Goal: Task Accomplishment & Management: Manage account settings

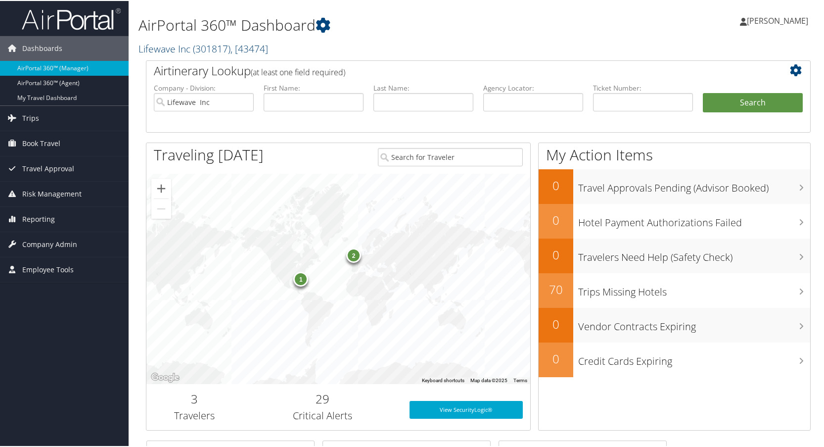
click at [180, 47] on link "Lifewave Inc ( 301817 ) , [ 43474 ]" at bounding box center [203, 47] width 130 height 13
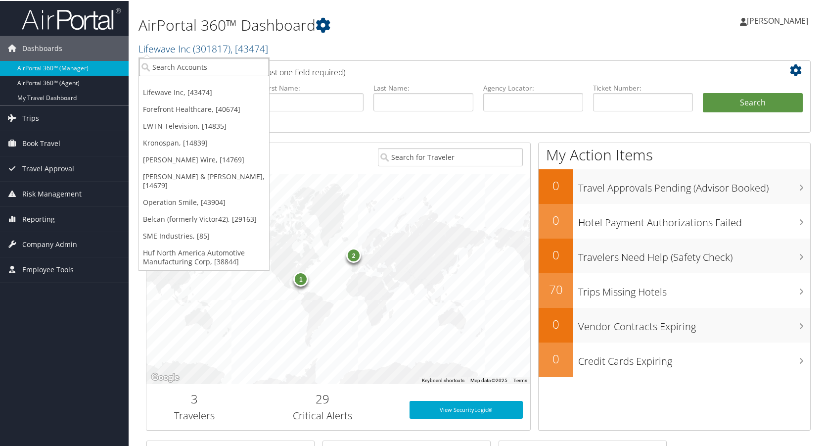
click at [174, 65] on input "search" at bounding box center [204, 66] width 130 height 18
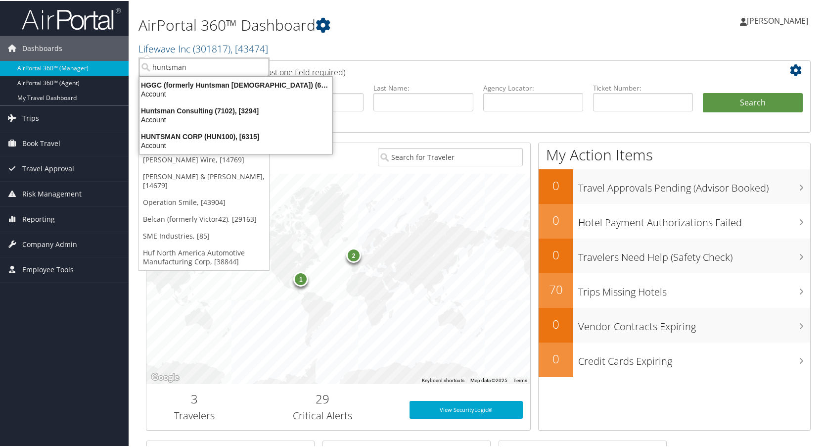
type input "huntsman"
click at [194, 138] on div "HUNTSMAN CORP (HUN100), [6315]" at bounding box center [236, 135] width 205 height 9
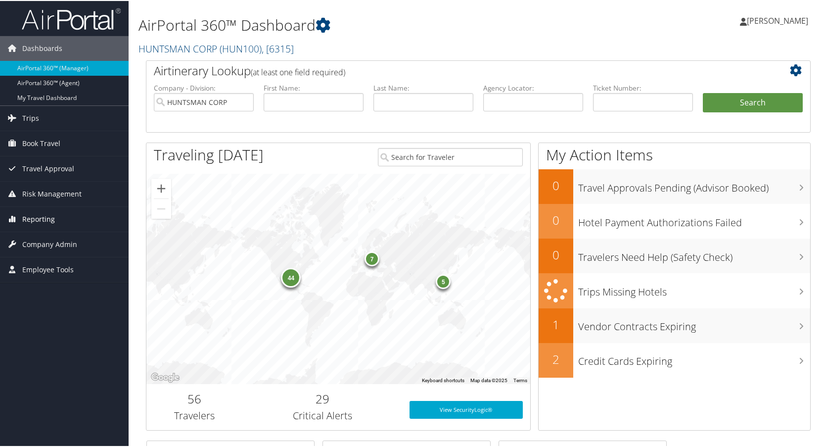
click at [42, 221] on span "Reporting" at bounding box center [38, 218] width 33 height 25
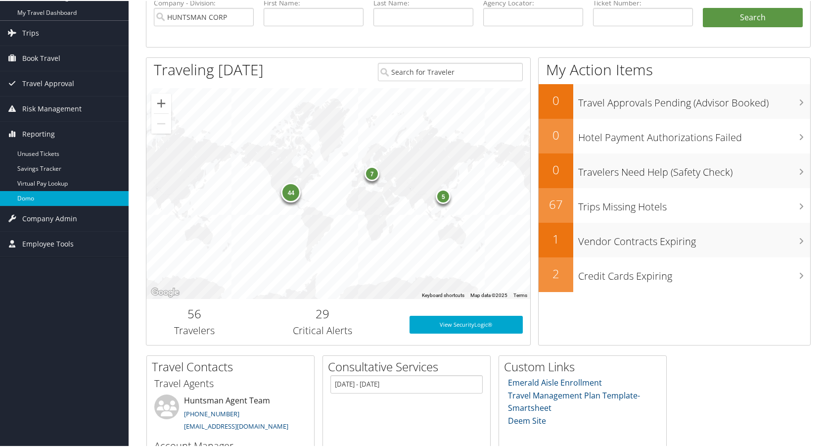
scroll to position [148, 0]
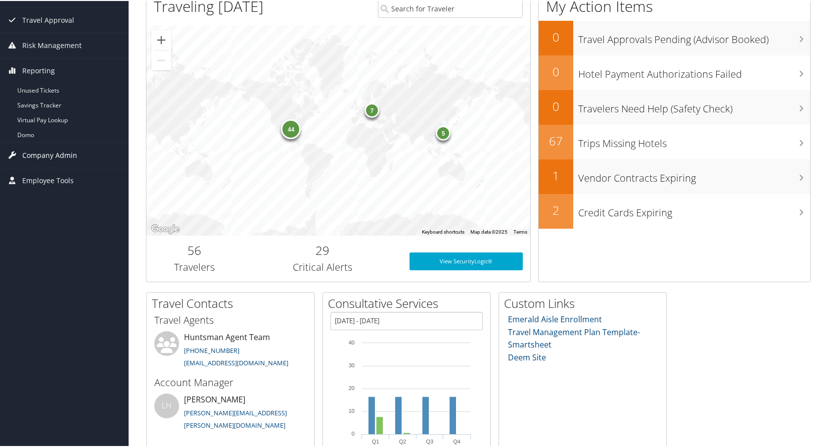
click at [51, 156] on span "Company Admin" at bounding box center [49, 154] width 55 height 25
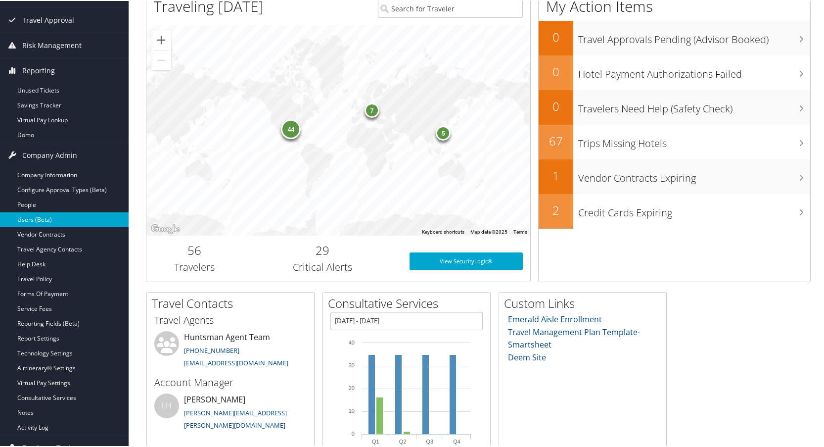
click at [35, 217] on link "Users (Beta)" at bounding box center [64, 218] width 129 height 15
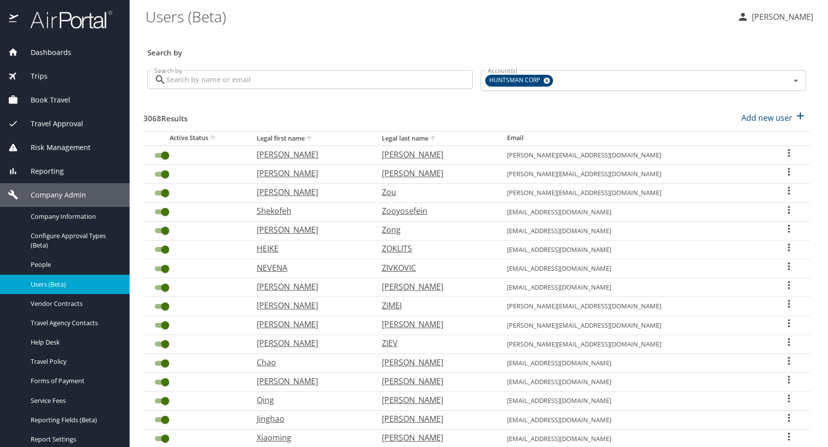
click at [208, 77] on input "Search by" at bounding box center [319, 79] width 307 height 19
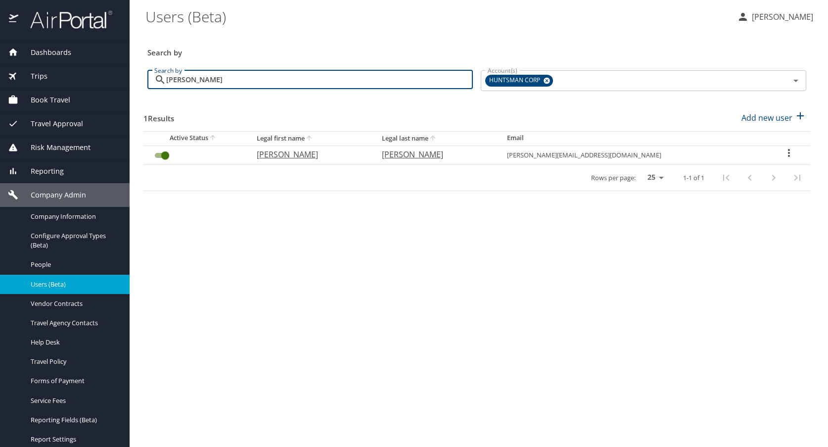
type input "james shirley"
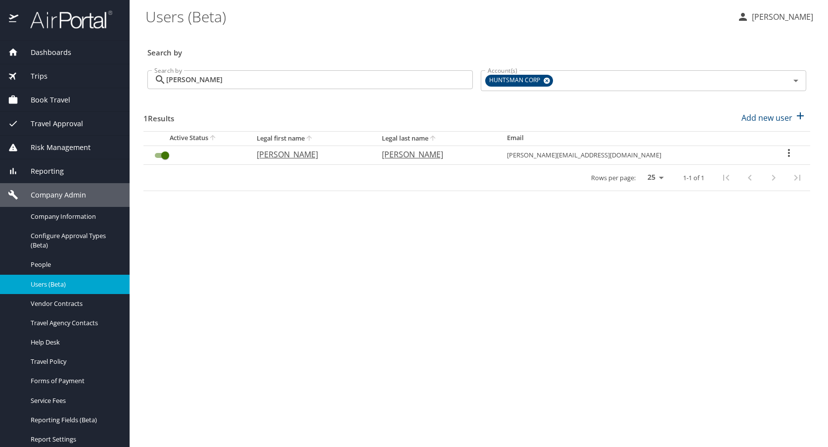
click at [786, 154] on icon "User Search Table" at bounding box center [789, 153] width 12 height 12
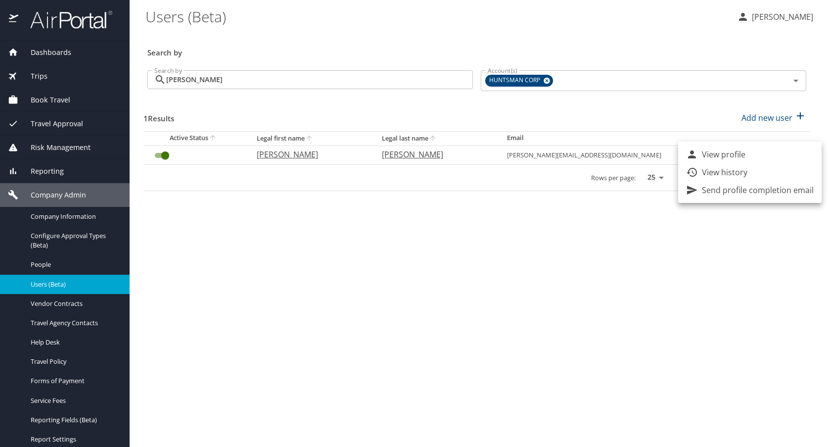
click at [720, 153] on p "View profile" at bounding box center [724, 154] width 44 height 12
select select "US"
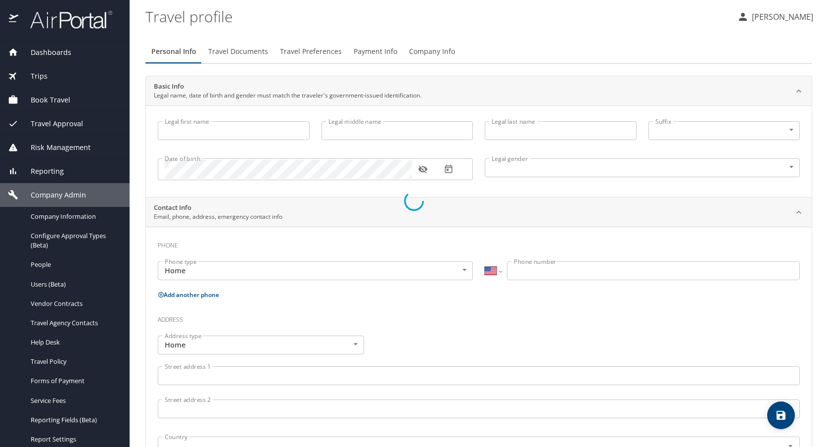
select select "US"
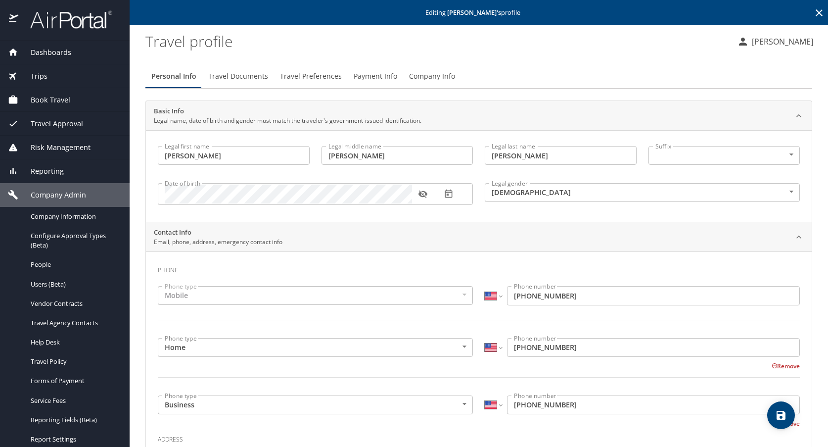
type input "[PERSON_NAME]"
type input "[DEMOGRAPHIC_DATA]"
click at [261, 78] on span "Travel Documents" at bounding box center [238, 76] width 60 height 12
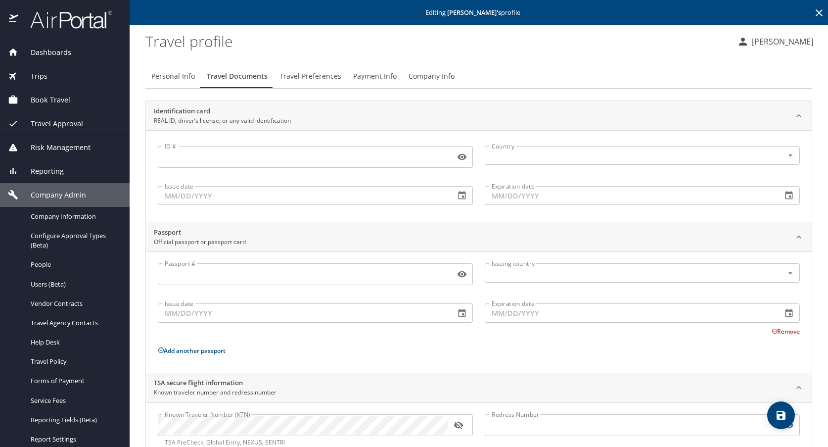
drag, startPoint x: 739, startPoint y: 366, endPoint x: 711, endPoint y: 352, distance: 31.6
click at [739, 366] on div "Passport # Passport # Issuing country Issuing country Issue date Issue date Exp…" at bounding box center [479, 311] width 666 height 121
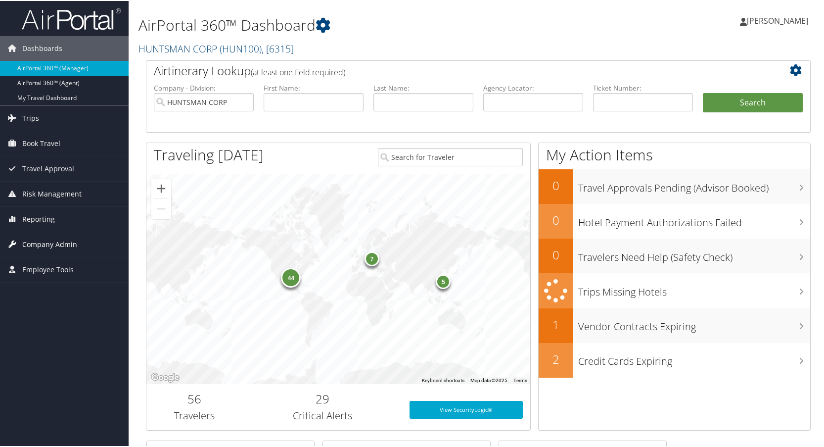
click at [32, 245] on span "Company Admin" at bounding box center [49, 243] width 55 height 25
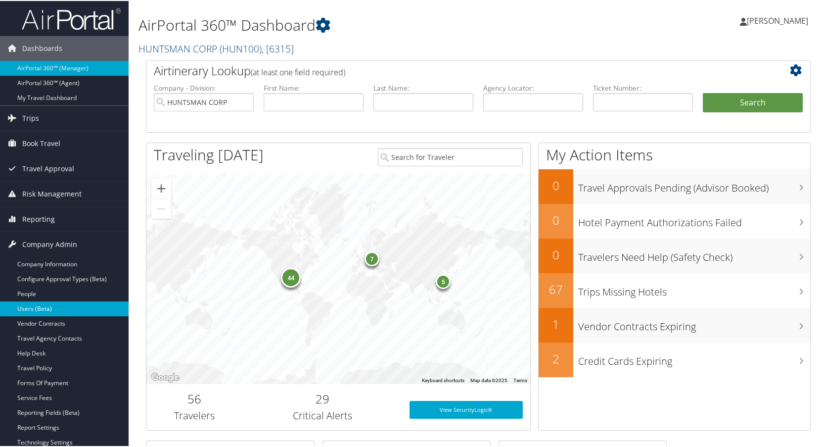
click at [40, 306] on link "Users (Beta)" at bounding box center [64, 307] width 129 height 15
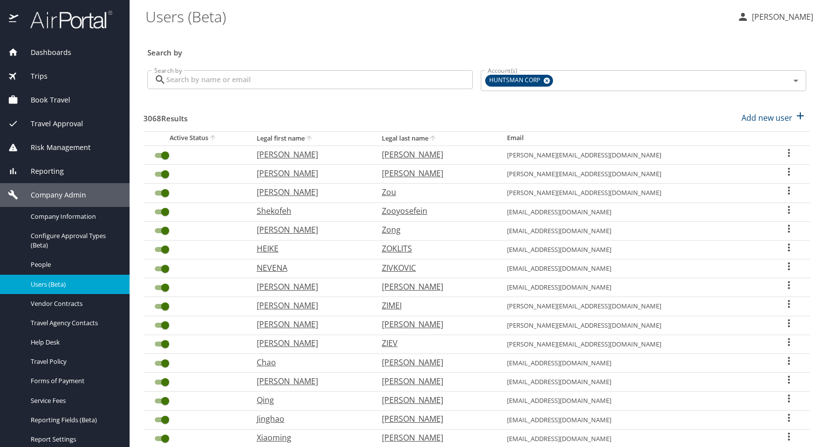
click at [211, 78] on input "Search by" at bounding box center [319, 79] width 307 height 19
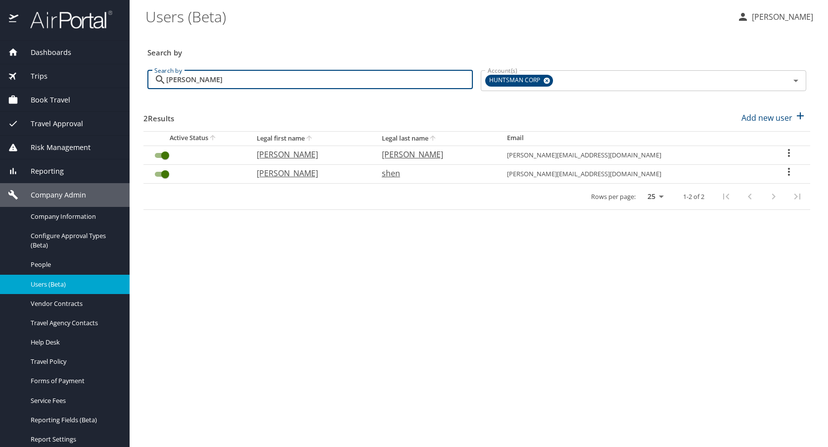
type input "[PERSON_NAME]"
click at [785, 154] on icon "User Search Table" at bounding box center [789, 153] width 12 height 12
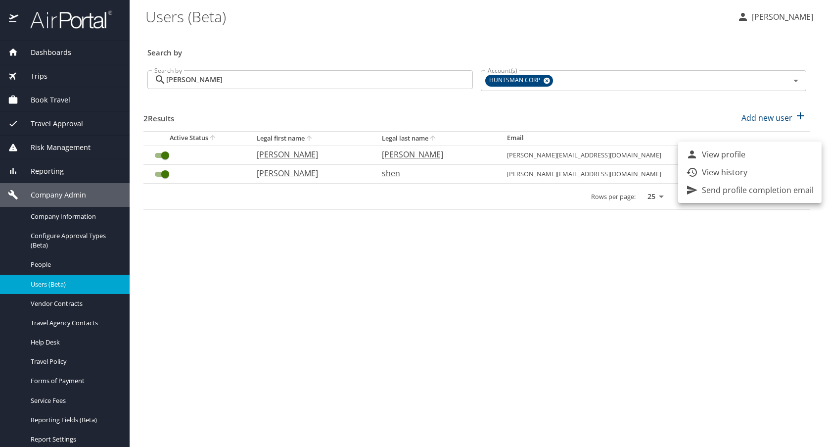
click at [740, 154] on p "View profile" at bounding box center [724, 154] width 44 height 12
select select "US"
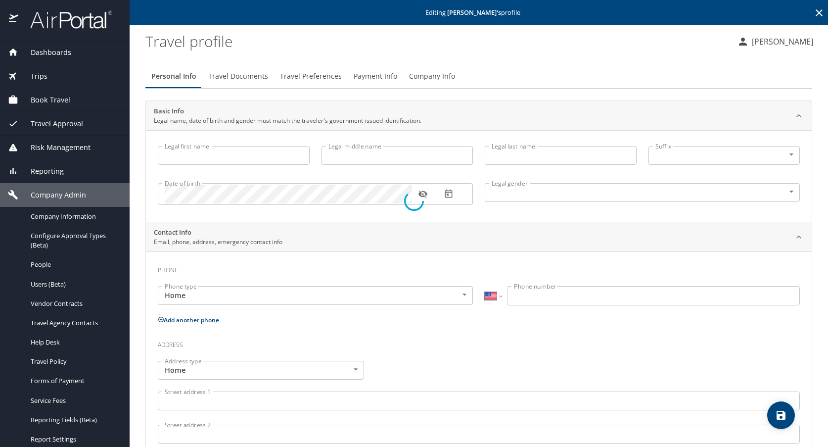
type input "[PERSON_NAME]"
type input "[DEMOGRAPHIC_DATA]"
select select "US"
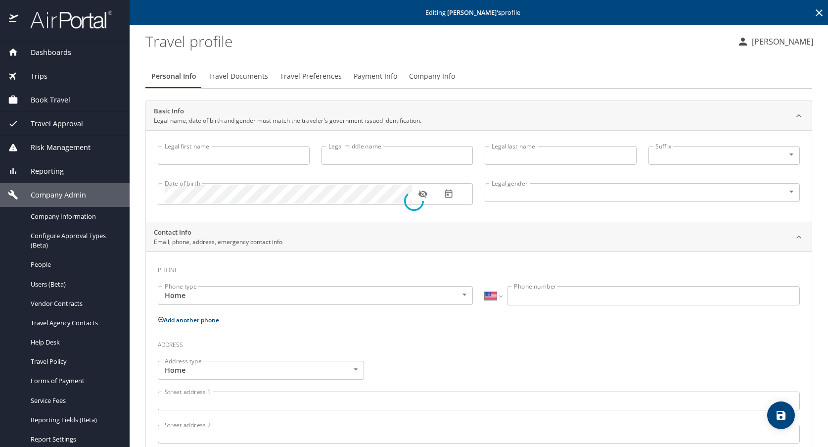
select select "US"
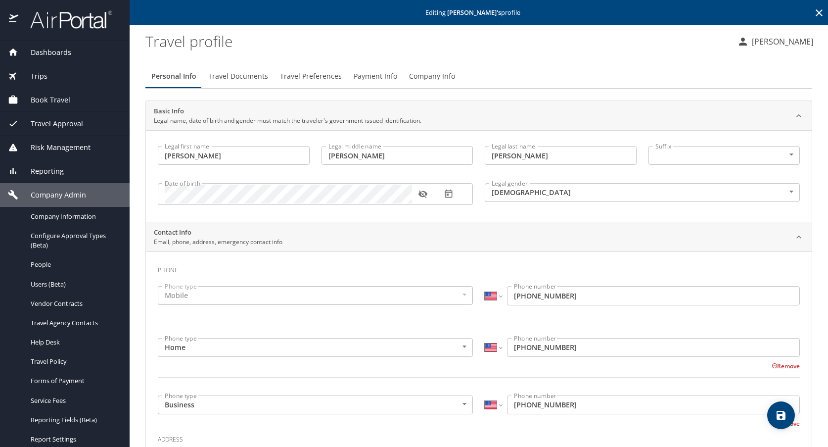
click at [240, 75] on span "Travel Documents" at bounding box center [238, 76] width 60 height 12
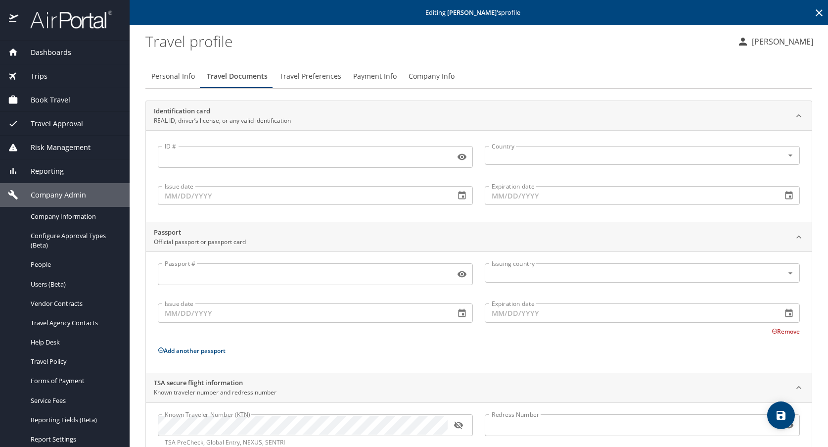
click at [191, 273] on input "Passport #" at bounding box center [304, 274] width 293 height 19
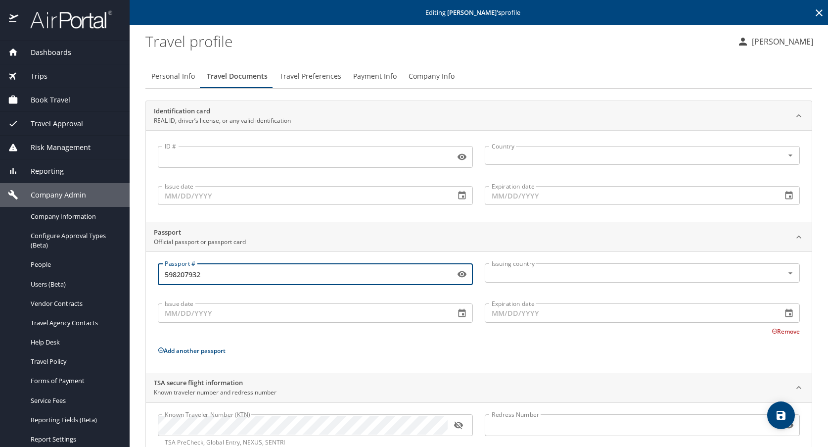
type input "598207932"
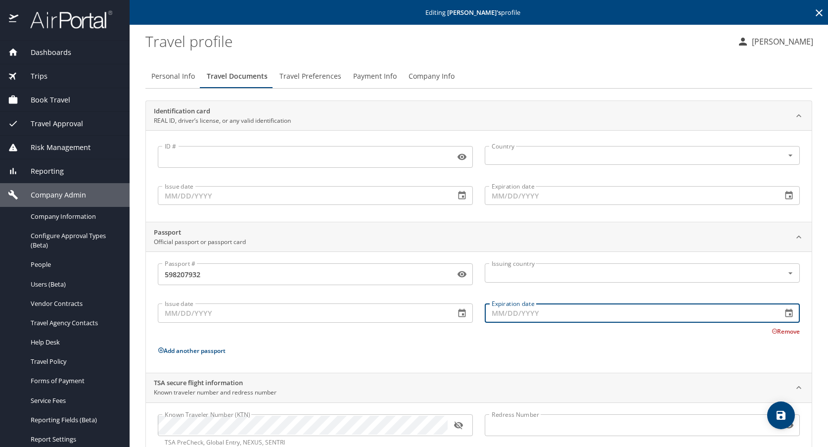
click at [532, 314] on input "Expiration date" at bounding box center [629, 312] width 289 height 19
type input "[DATE]"
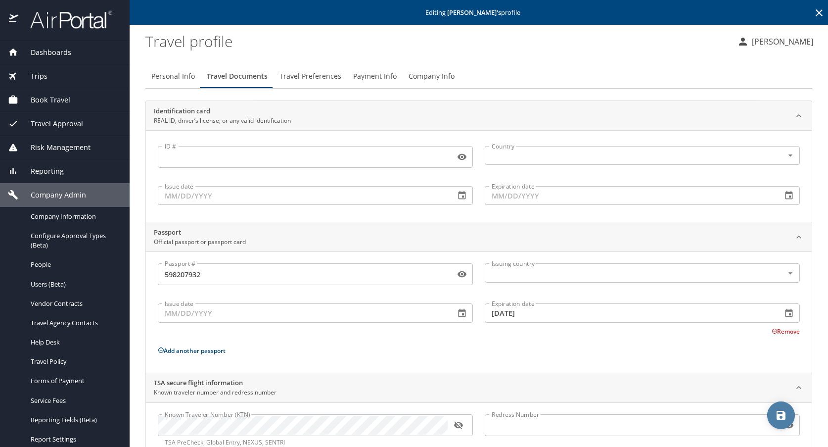
click at [779, 417] on icon "save" at bounding box center [780, 414] width 9 height 9
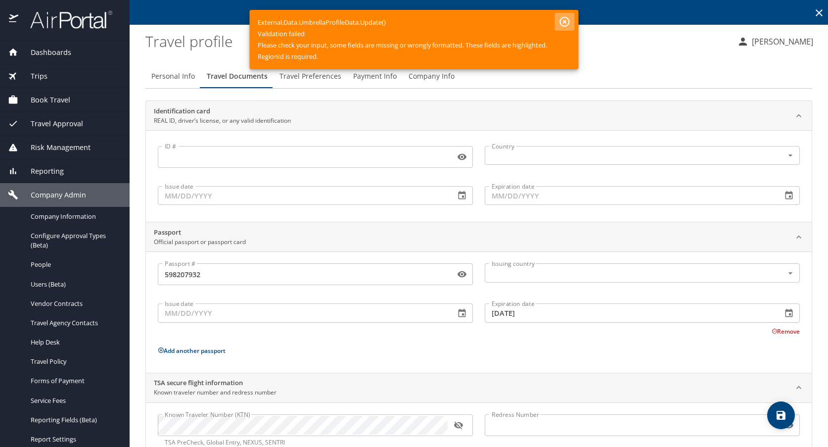
click at [565, 20] on icon "button" at bounding box center [565, 22] width 10 height 10
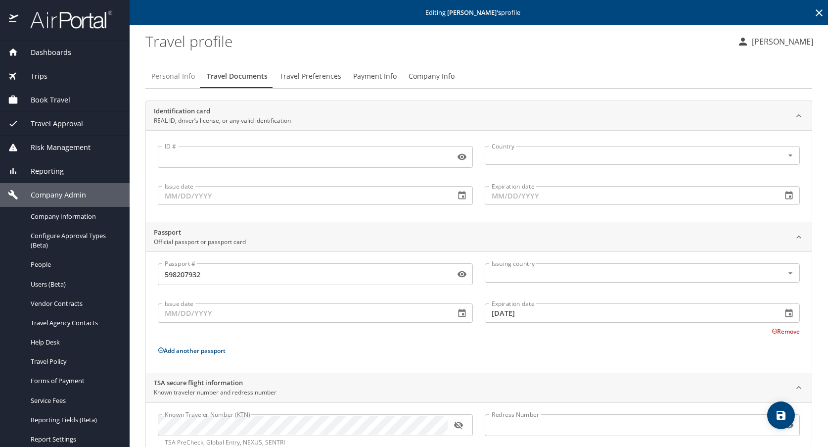
click at [171, 75] on span "Personal Info" at bounding box center [173, 76] width 44 height 12
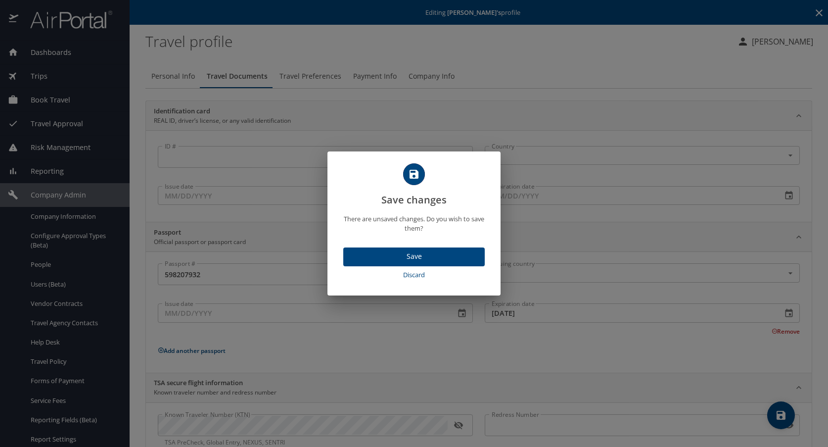
click at [421, 274] on span "Discard" at bounding box center [414, 274] width 134 height 11
select select "US"
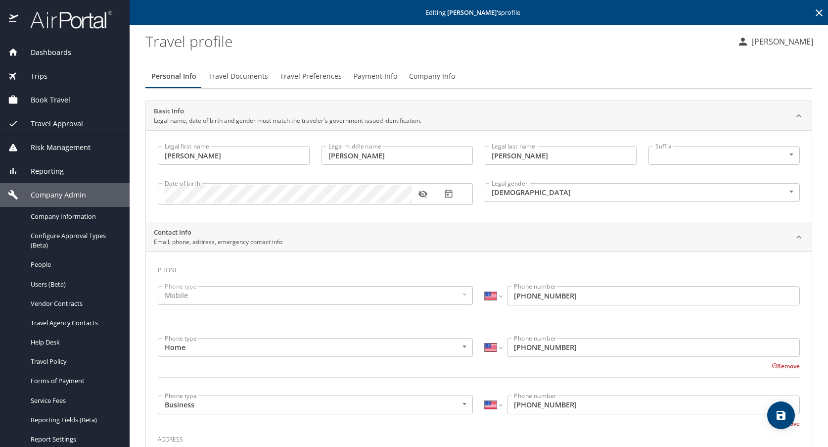
click at [241, 73] on span "Travel Documents" at bounding box center [238, 76] width 60 height 12
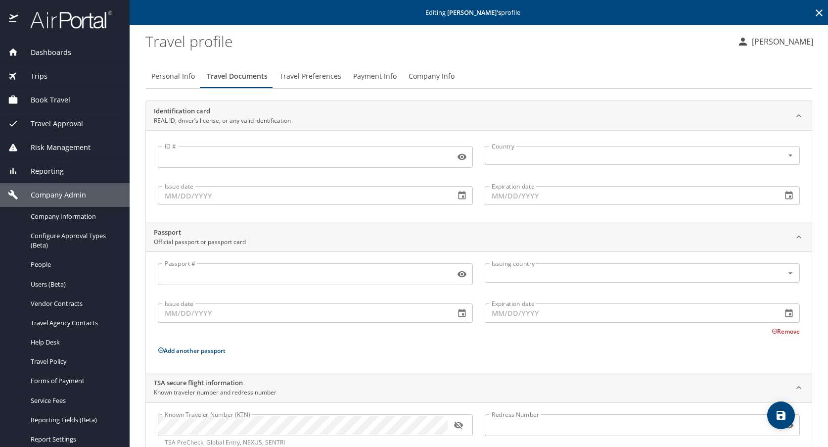
click at [315, 75] on span "Travel Preferences" at bounding box center [310, 76] width 62 height 12
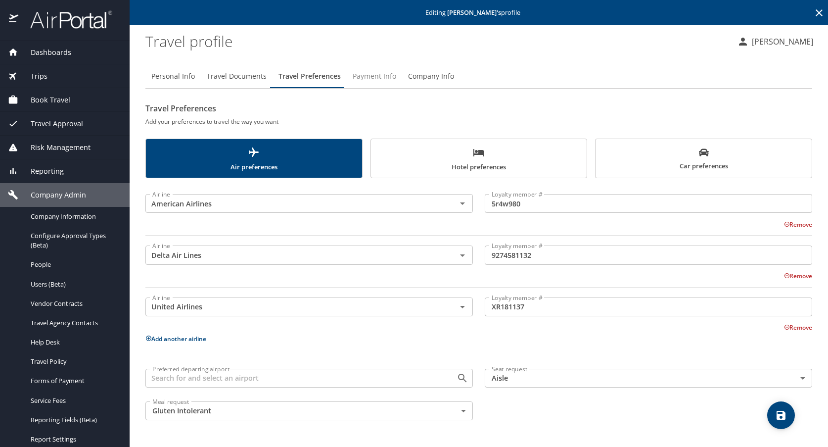
click at [383, 77] on span "Payment Info" at bounding box center [375, 76] width 44 height 12
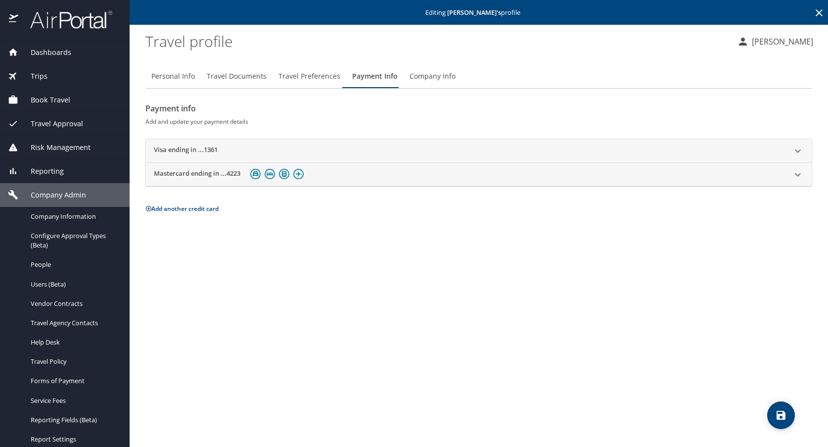
click at [801, 151] on icon at bounding box center [798, 151] width 12 height 12
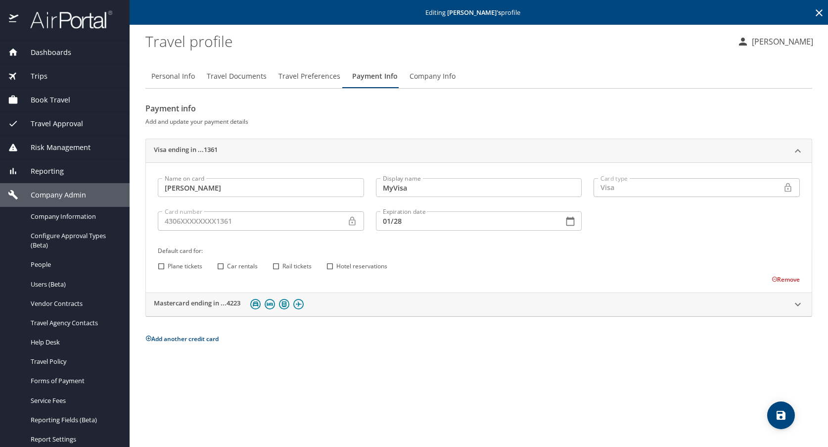
click at [797, 304] on icon at bounding box center [798, 304] width 12 height 12
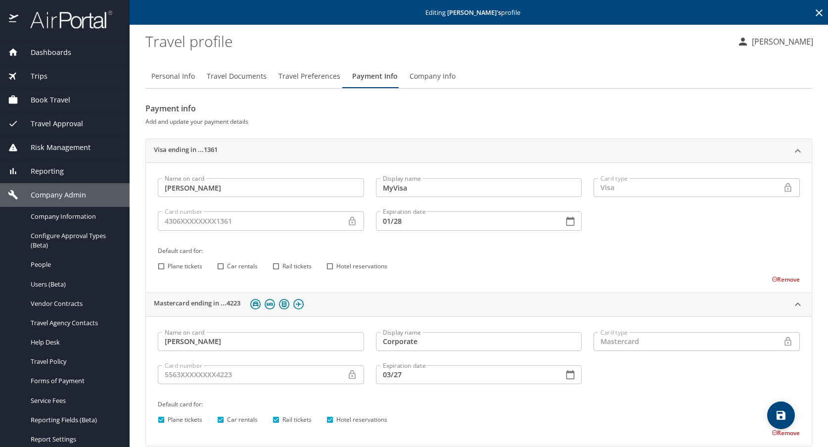
click at [174, 75] on span "Personal Info" at bounding box center [173, 76] width 44 height 12
select select "US"
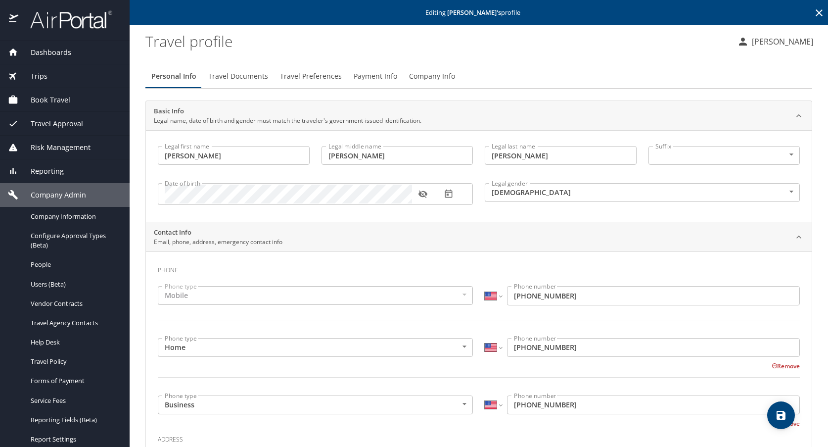
click at [256, 74] on span "Travel Documents" at bounding box center [238, 76] width 60 height 12
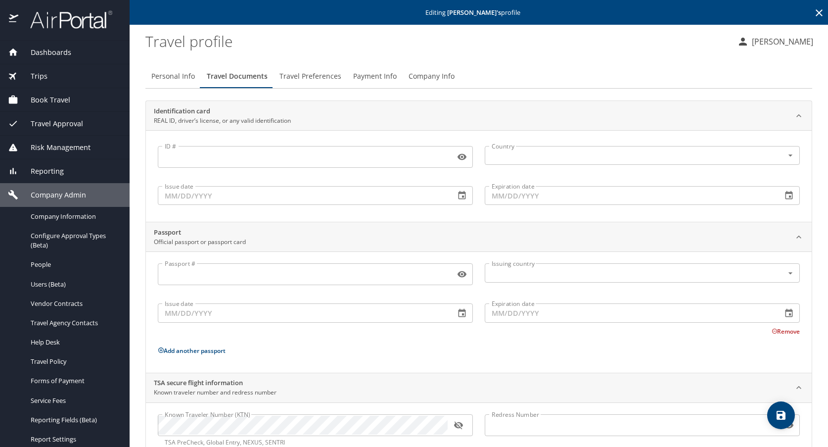
scroll to position [30, 0]
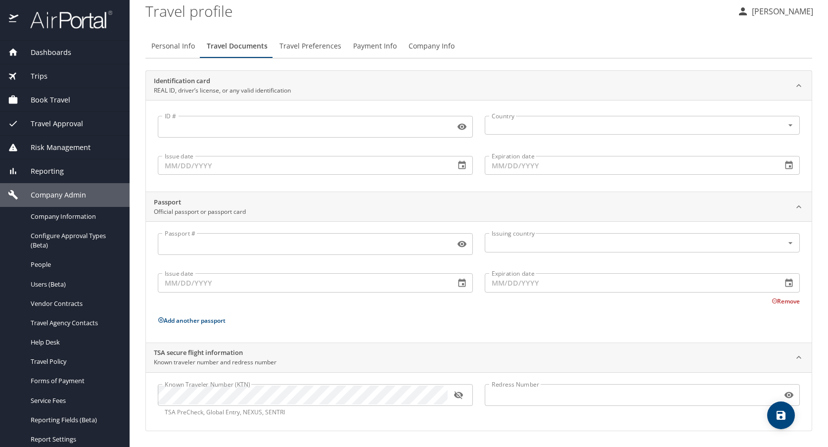
click at [187, 250] on input "Passport #" at bounding box center [304, 243] width 293 height 19
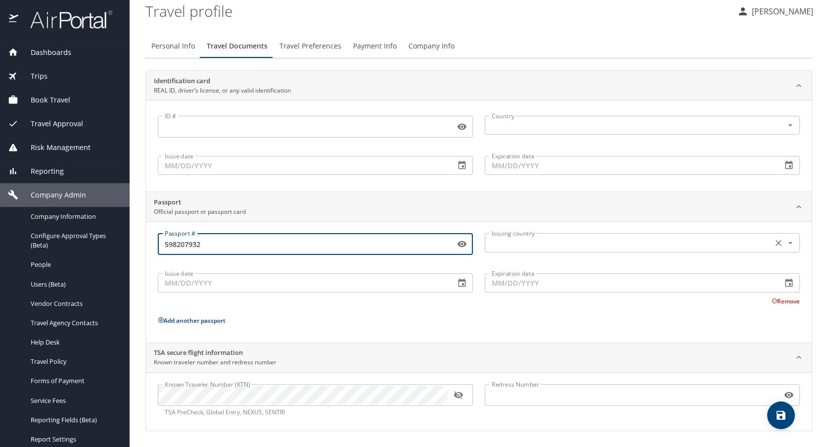
type input "598207932"
click at [698, 240] on input "text" at bounding box center [628, 242] width 280 height 13
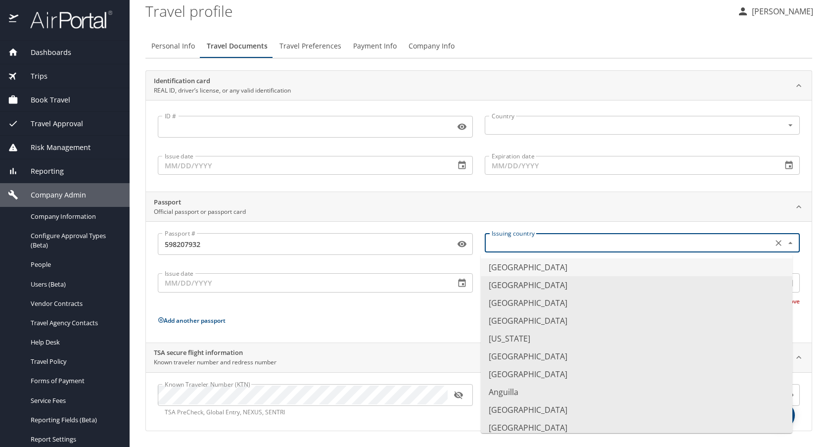
click at [514, 268] on li "[GEOGRAPHIC_DATA]" at bounding box center [637, 267] width 312 height 18
type input "[GEOGRAPHIC_DATA]"
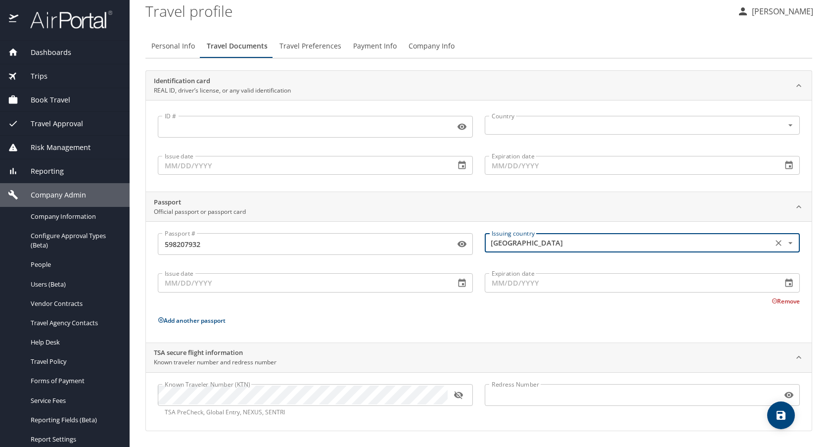
click at [510, 283] on input "Expiration date" at bounding box center [629, 282] width 289 height 19
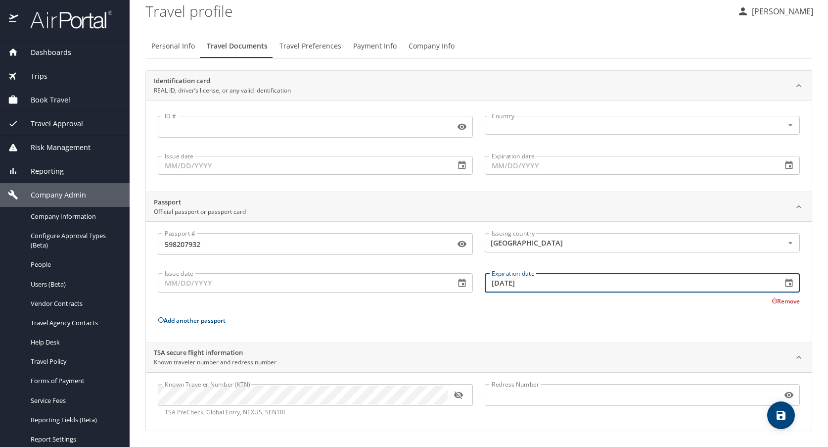
type input "[DATE]"
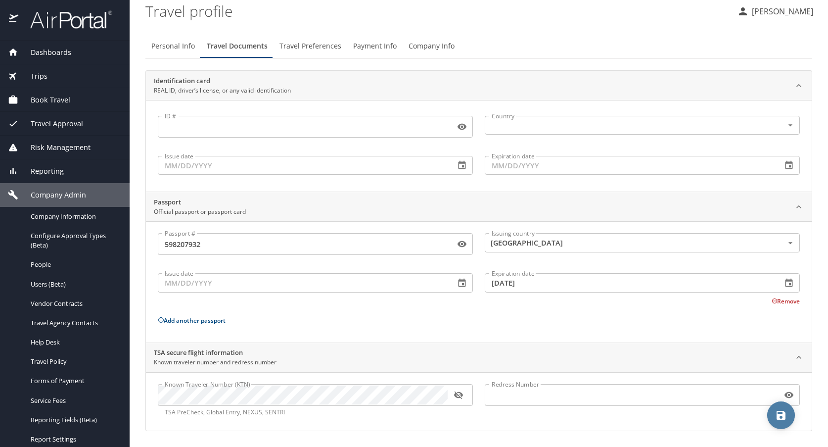
click at [786, 414] on icon "save" at bounding box center [781, 415] width 12 height 12
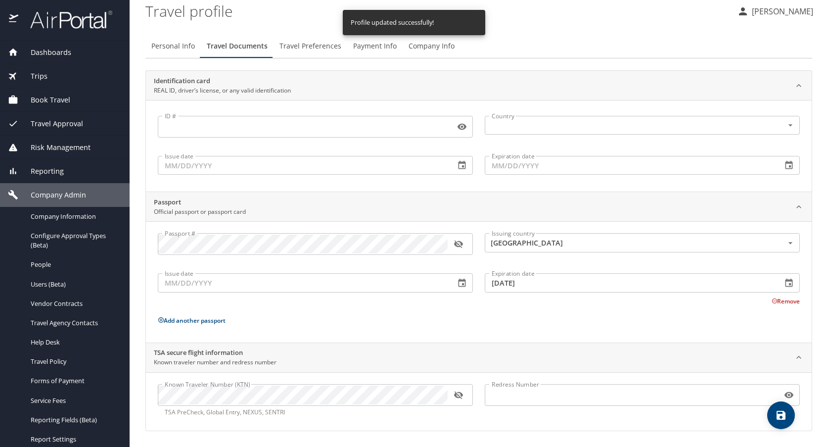
click at [595, 24] on profile "Travel profile" at bounding box center [436, 11] width 583 height 31
